Goal: Task Accomplishment & Management: Manage account settings

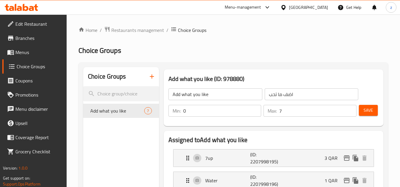
click at [325, 5] on div "Qatar" at bounding box center [308, 7] width 39 height 7
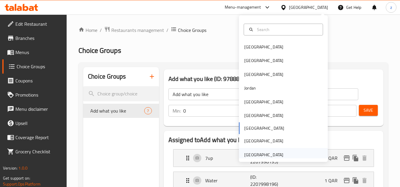
click at [261, 152] on div "[GEOGRAPHIC_DATA]" at bounding box center [263, 155] width 39 height 7
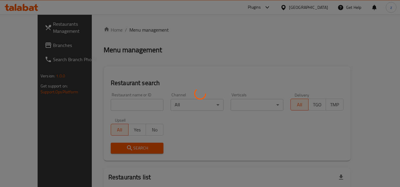
click at [183, 24] on div at bounding box center [200, 93] width 400 height 187
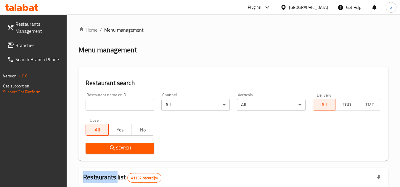
click at [45, 50] on link "Branches" at bounding box center [34, 45] width 65 height 14
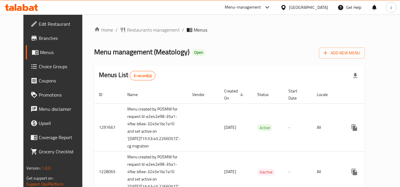
click at [51, 67] on span "Choice Groups" at bounding box center [62, 66] width 47 height 7
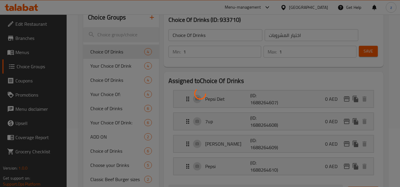
scroll to position [59, 0]
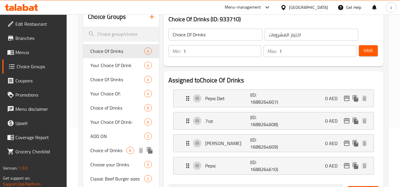
click at [104, 152] on span "Choice of Drinks" at bounding box center [108, 150] width 36 height 7
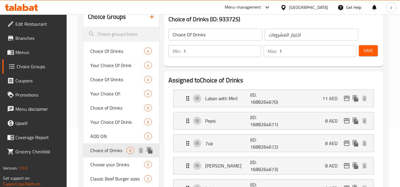
type input "Choice of Drinks"
type input "اختيار مشروبات"
type input "0"
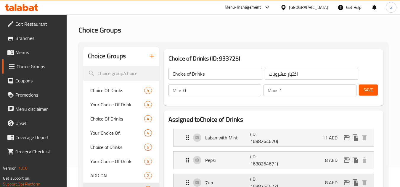
scroll to position [30, 0]
